Goal: Task Accomplishment & Management: Manage account settings

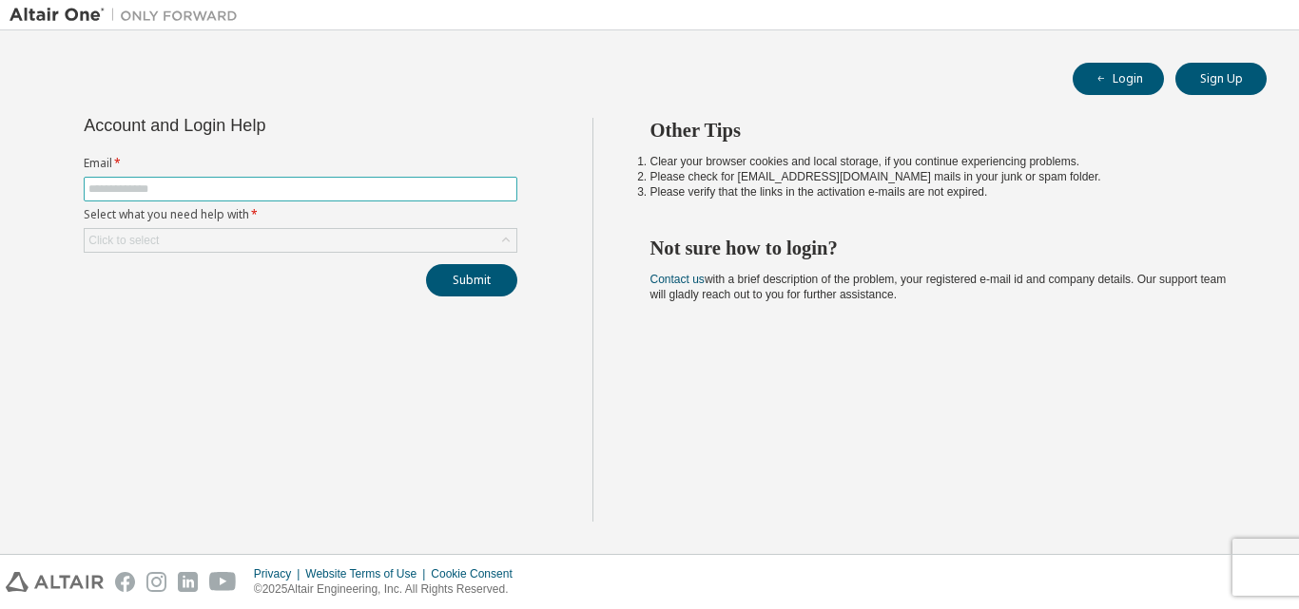
click at [176, 188] on input "text" at bounding box center [300, 189] width 424 height 15
type input "**********"
click at [246, 243] on div "Click to select" at bounding box center [301, 240] width 432 height 23
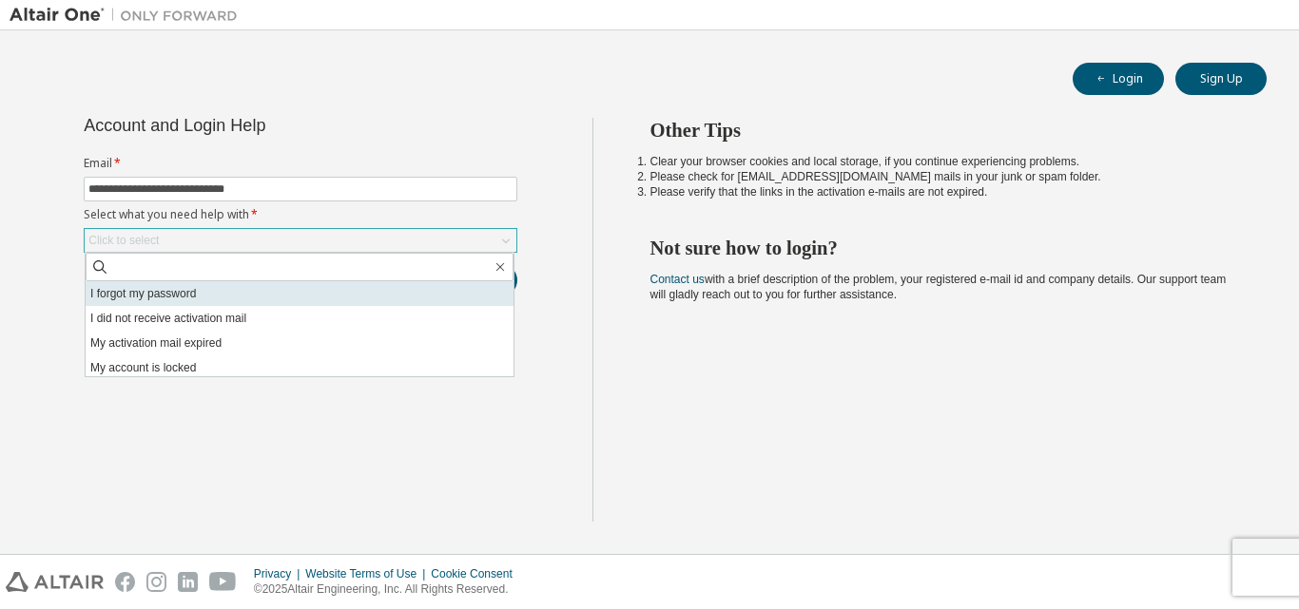
click at [175, 291] on li "I forgot my password" at bounding box center [300, 293] width 428 height 25
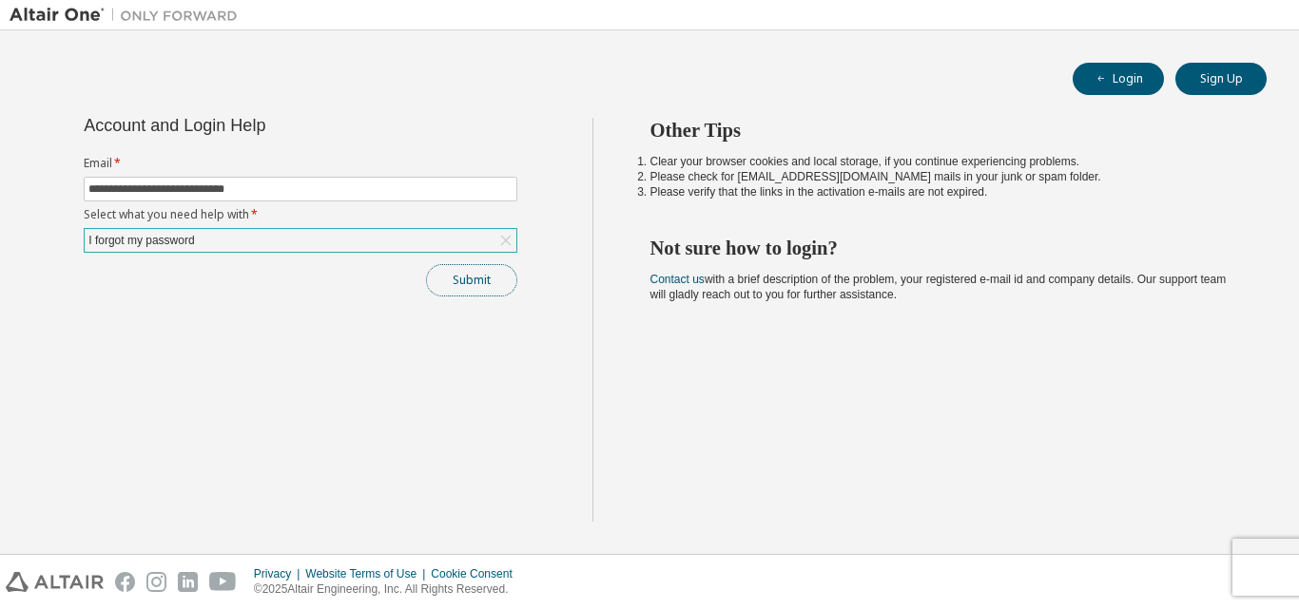
click at [465, 277] on button "Submit" at bounding box center [471, 280] width 91 height 32
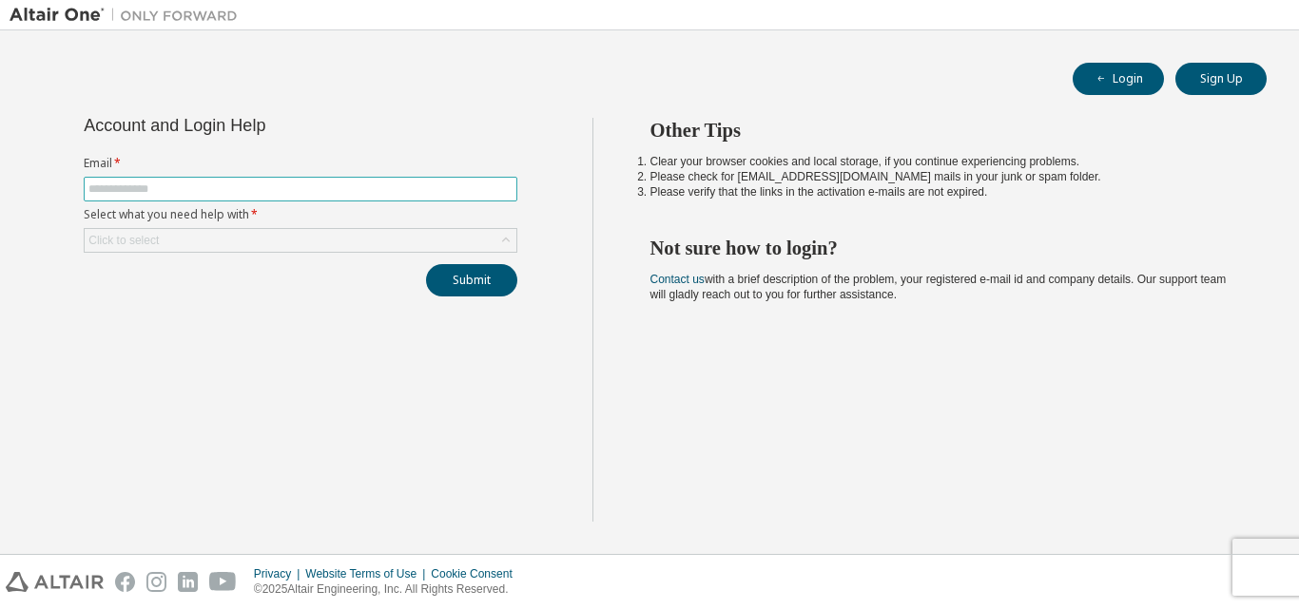
click at [336, 183] on input "text" at bounding box center [300, 189] width 424 height 15
type input "**********"
click at [345, 239] on div "Click to select" at bounding box center [301, 240] width 432 height 23
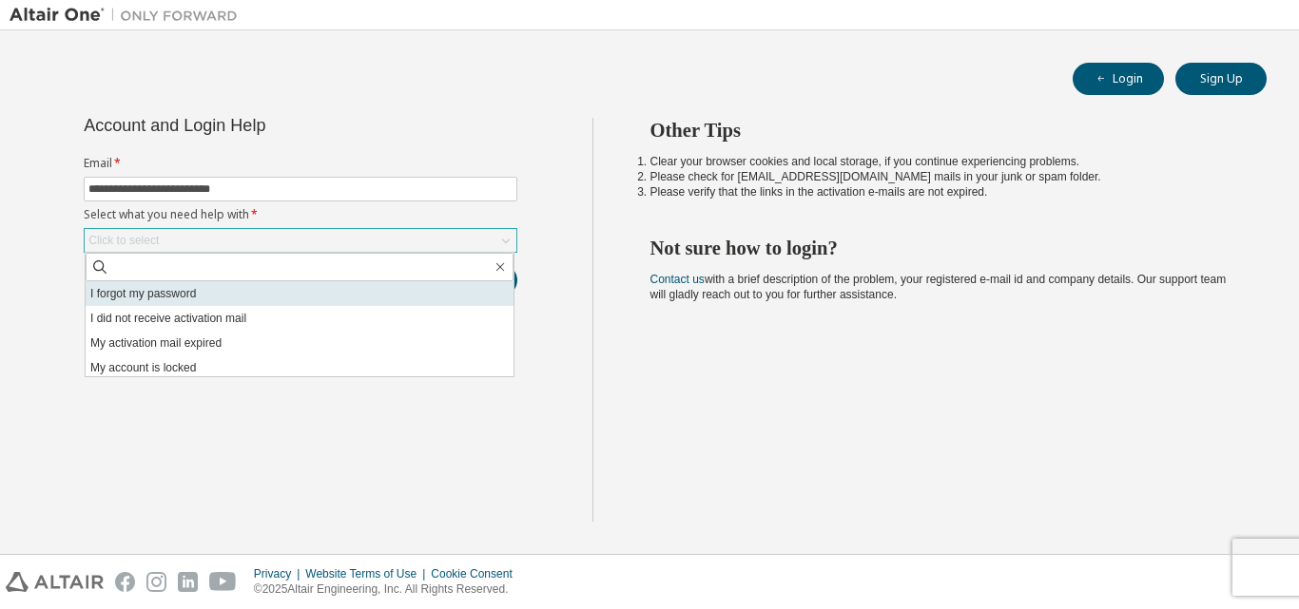
click at [203, 284] on li "I forgot my password" at bounding box center [300, 293] width 428 height 25
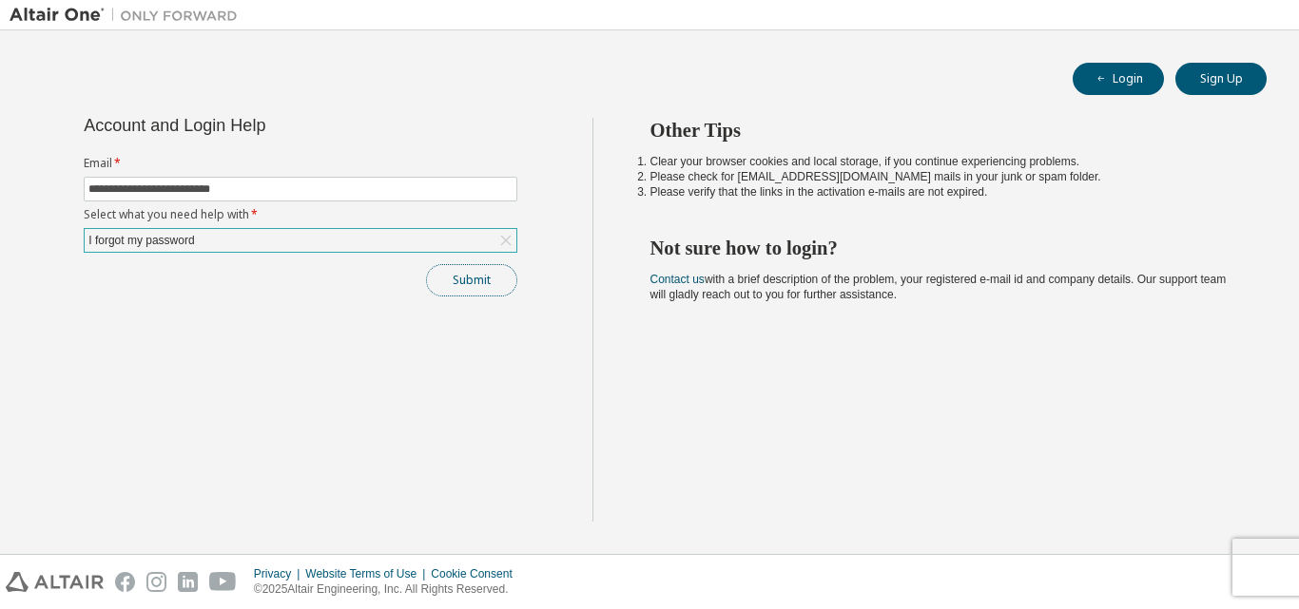
click at [466, 283] on button "Submit" at bounding box center [471, 280] width 91 height 32
click at [478, 270] on button "Submit" at bounding box center [471, 280] width 91 height 32
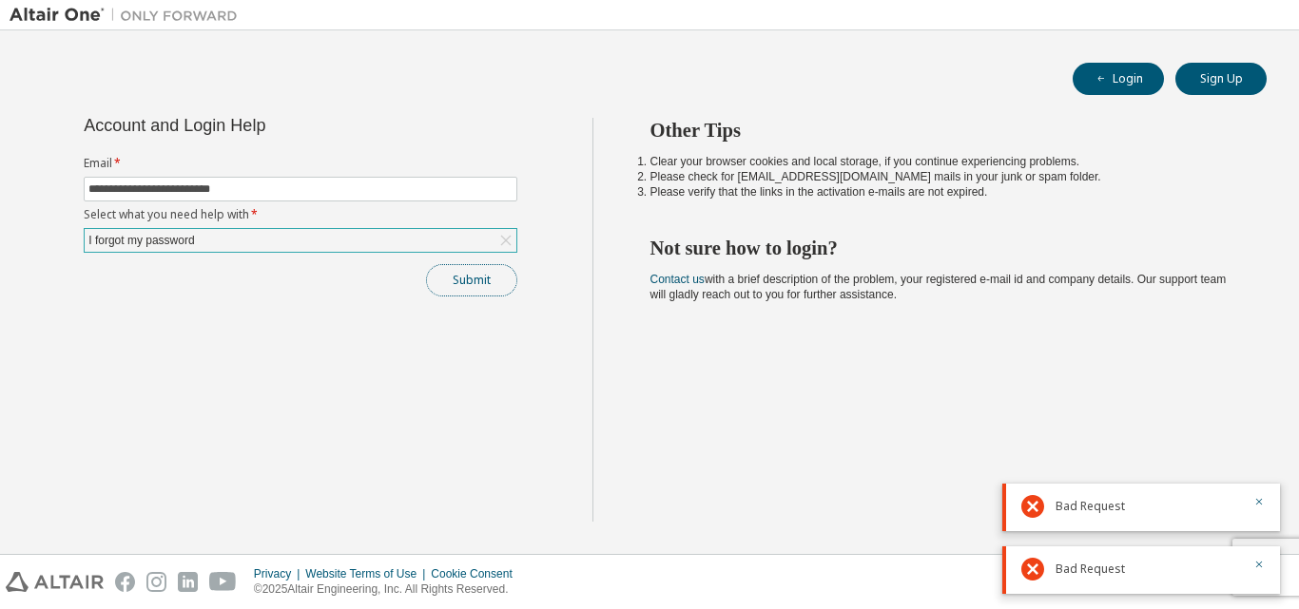
click at [478, 270] on button "Submit" at bounding box center [471, 280] width 91 height 32
